Goal: Transaction & Acquisition: Download file/media

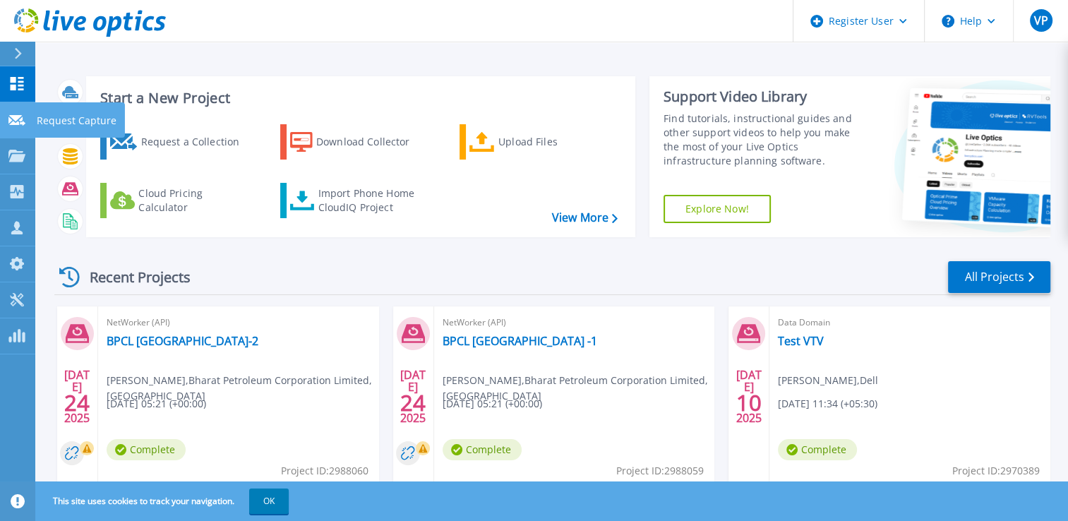
click at [16, 113] on div at bounding box center [16, 119] width 17 height 13
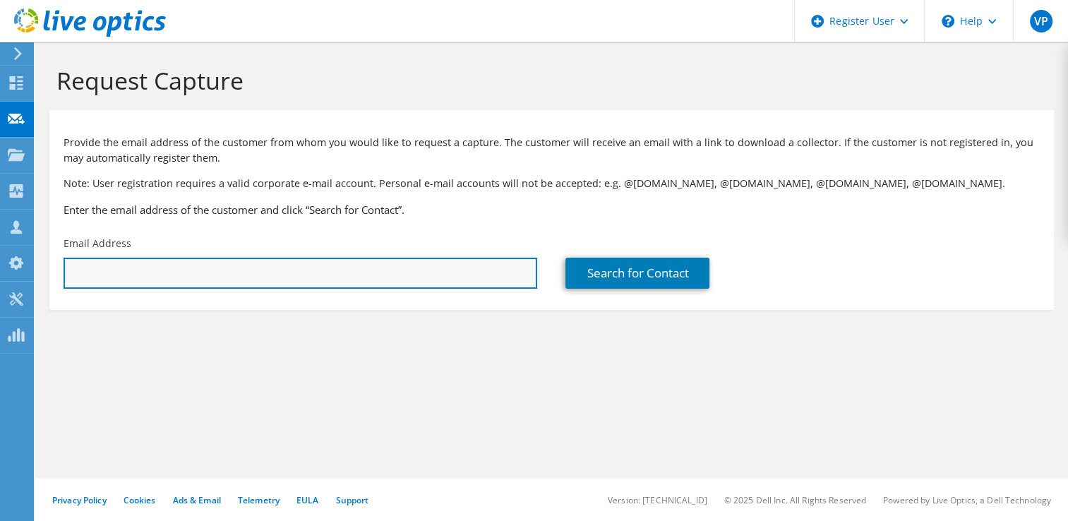
click at [288, 264] on input "text" at bounding box center [301, 273] width 474 height 31
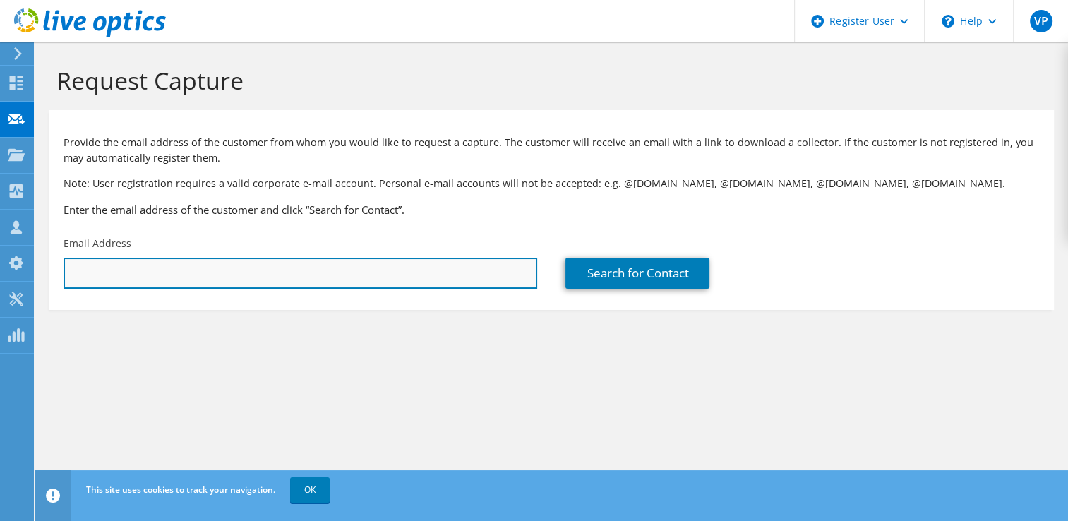
type input "[EMAIL_ADDRESS][DOMAIN_NAME]"
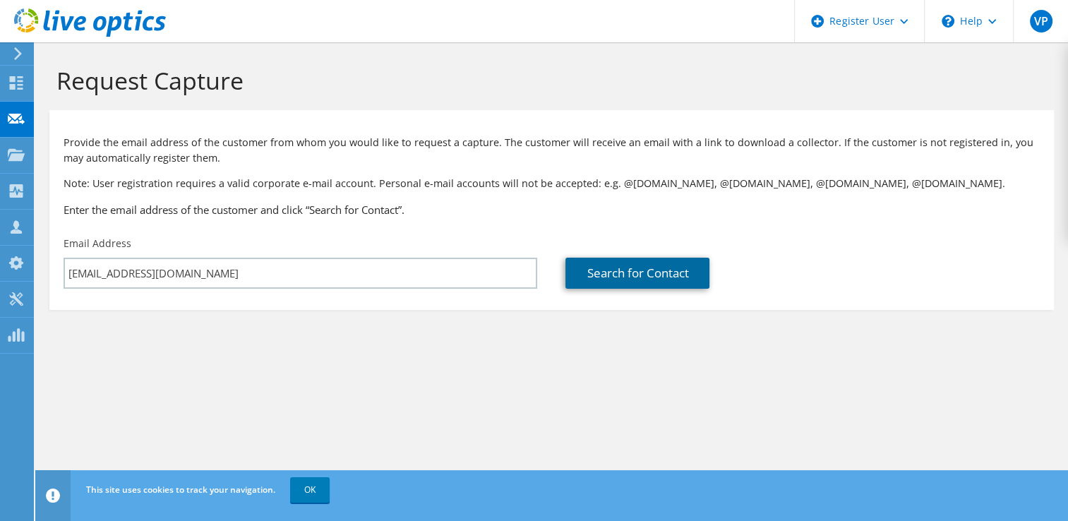
click at [655, 268] on link "Search for Contact" at bounding box center [638, 273] width 144 height 31
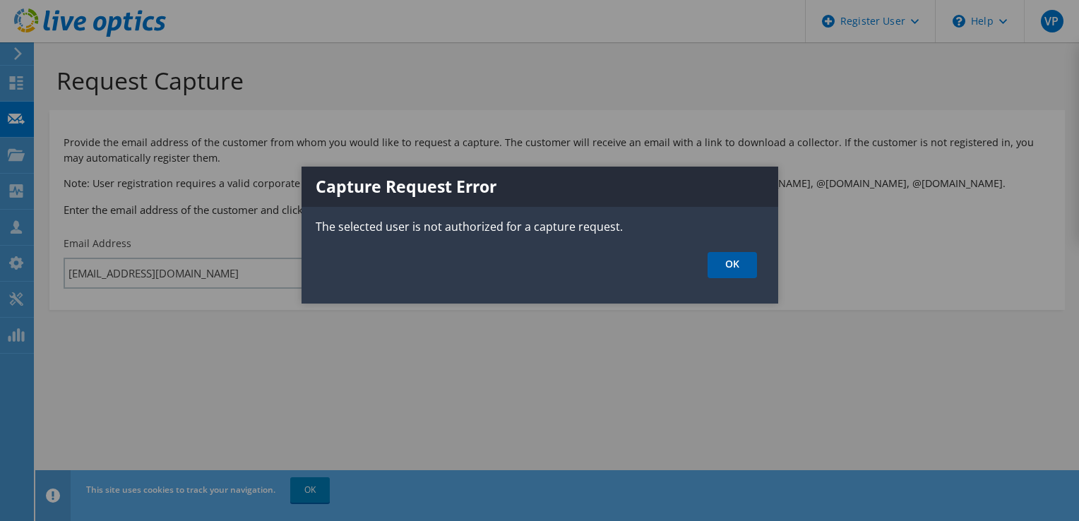
click at [732, 264] on link "OK" at bounding box center [732, 265] width 49 height 26
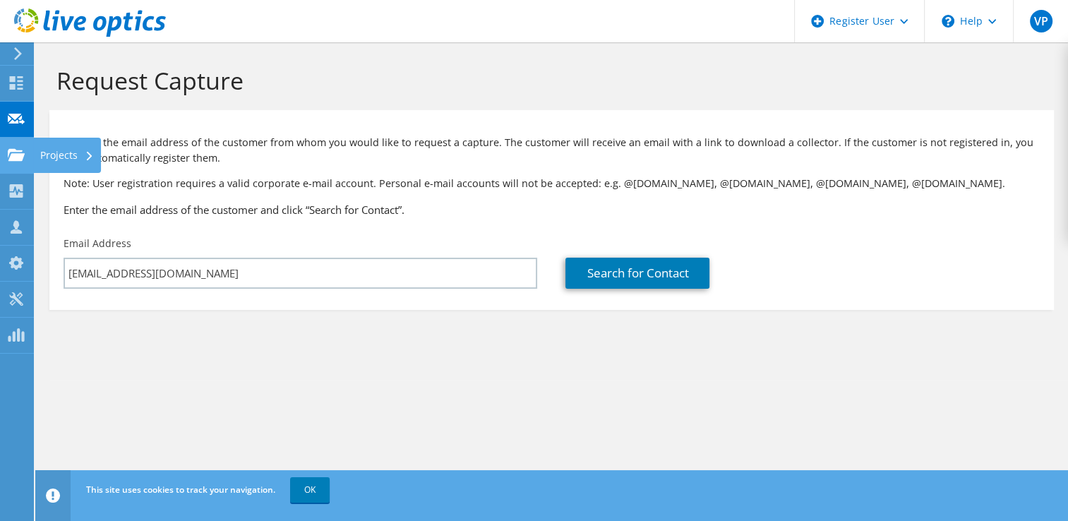
click at [17, 155] on use at bounding box center [16, 154] width 17 height 12
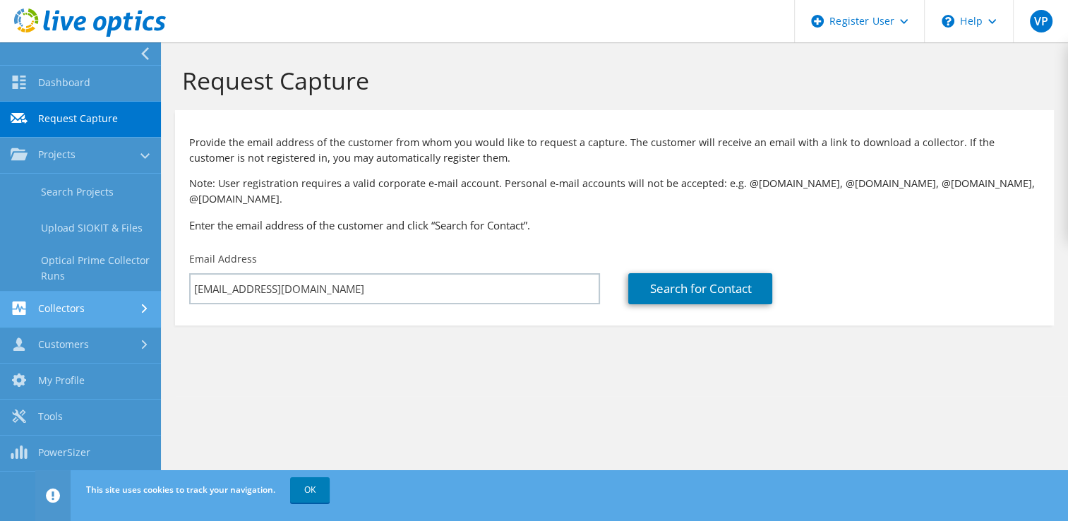
click at [88, 309] on link "Collectors" at bounding box center [80, 310] width 161 height 36
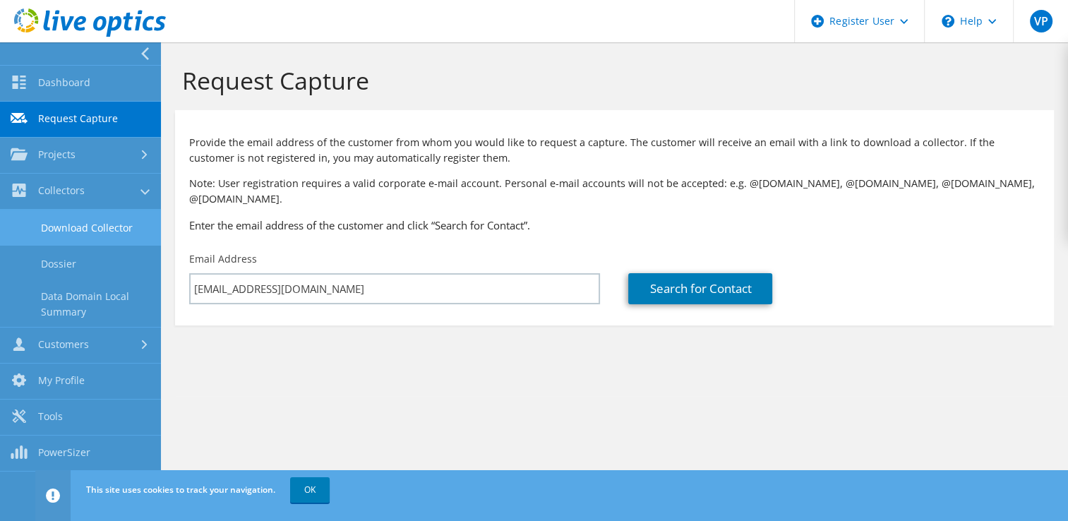
click at [114, 224] on link "Download Collector" at bounding box center [80, 228] width 161 height 36
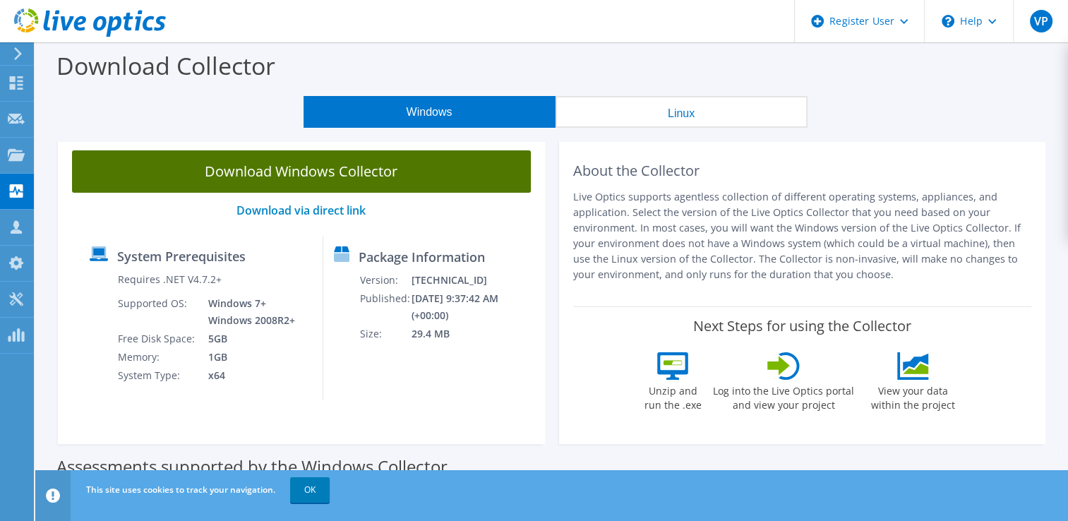
click at [334, 167] on link "Download Windows Collector" at bounding box center [301, 171] width 459 height 42
